Goal: Information Seeking & Learning: Learn about a topic

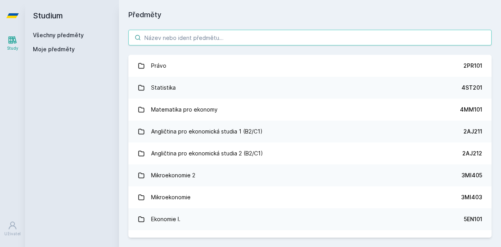
click at [199, 42] on input "search" at bounding box center [309, 38] width 363 height 16
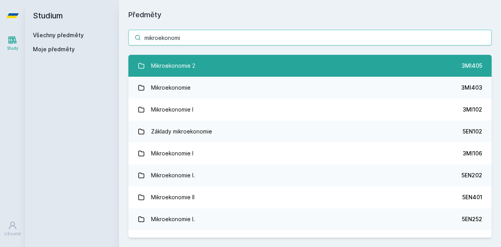
type input "mikroekonomi"
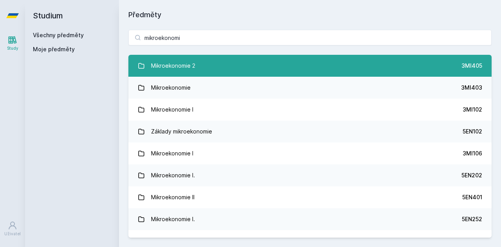
click at [189, 68] on div "Mikroekonomie 2" at bounding box center [173, 66] width 44 height 16
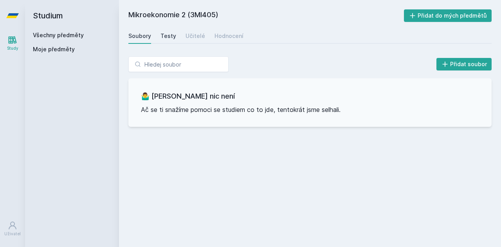
click at [164, 30] on link "Testy" at bounding box center [168, 36] width 16 height 16
click at [181, 33] on div "Soubory Testy Učitelé Hodnocení" at bounding box center [309, 36] width 363 height 16
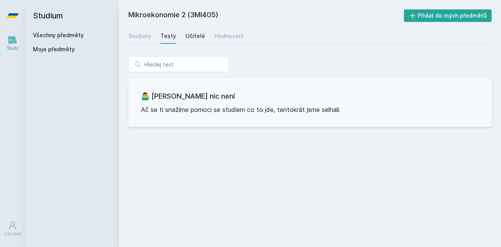
click at [198, 36] on div "Učitelé" at bounding box center [195, 36] width 20 height 8
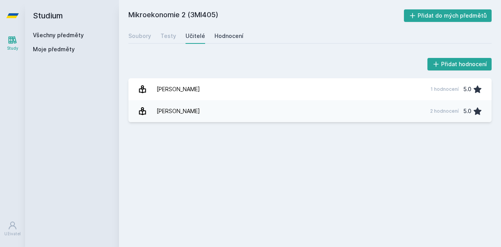
click at [223, 31] on link "Hodnocení" at bounding box center [228, 36] width 29 height 16
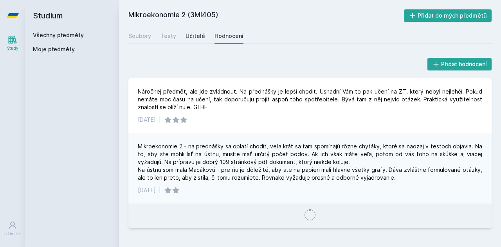
click at [186, 36] on div "Učitelé" at bounding box center [195, 36] width 20 height 8
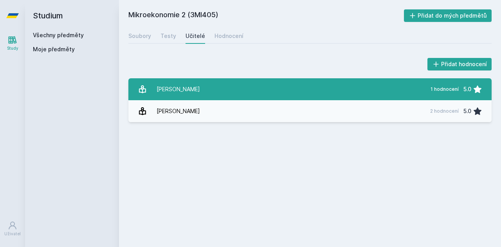
click at [188, 83] on div "[PERSON_NAME]" at bounding box center [177, 89] width 43 height 16
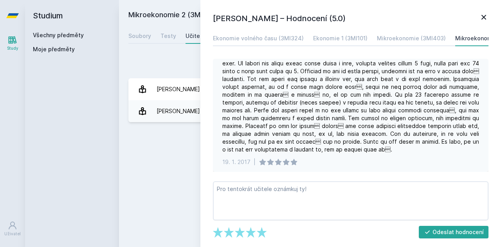
scroll to position [17, 0]
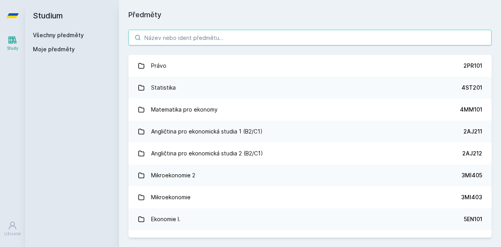
click at [191, 41] on input "search" at bounding box center [309, 38] width 363 height 16
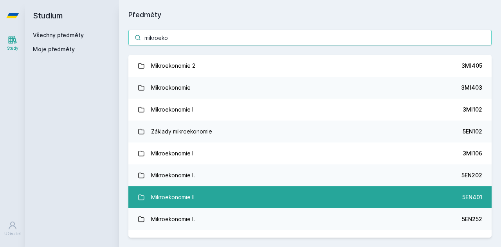
type input "mikroeko"
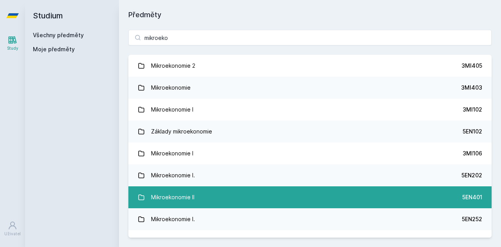
click at [205, 192] on link "Mikroekonomie II 5EN401" at bounding box center [309, 197] width 363 height 22
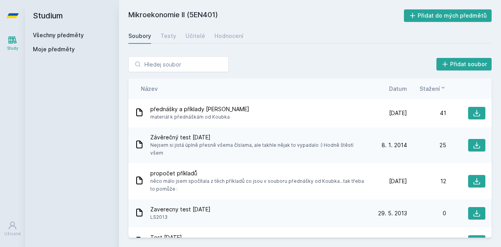
click at [204, 37] on div "Soubory Testy Učitelé Hodnocení" at bounding box center [309, 36] width 363 height 16
click at [194, 37] on div "Učitelé" at bounding box center [195, 36] width 20 height 8
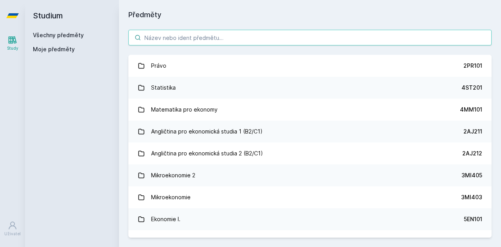
click at [214, 41] on input "search" at bounding box center [309, 38] width 363 height 16
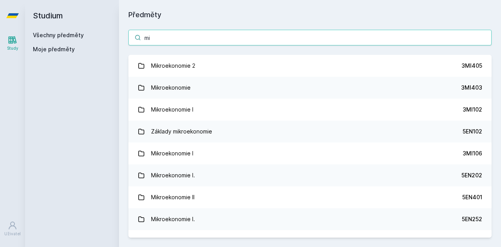
type input "m"
